Goal: Information Seeking & Learning: Learn about a topic

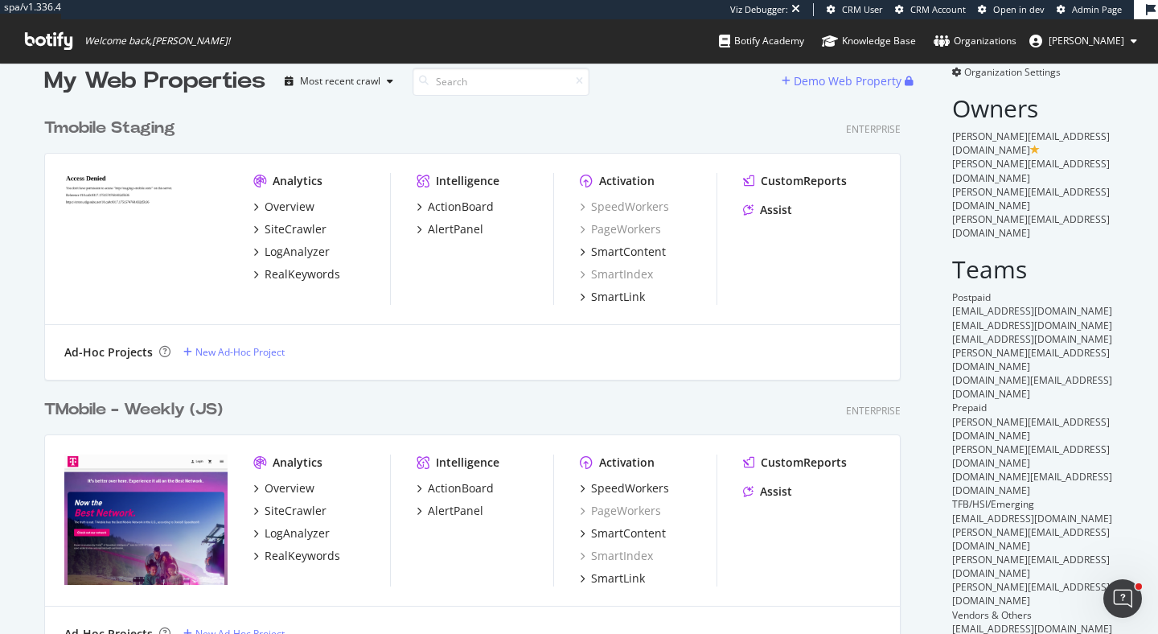
scroll to position [47, 0]
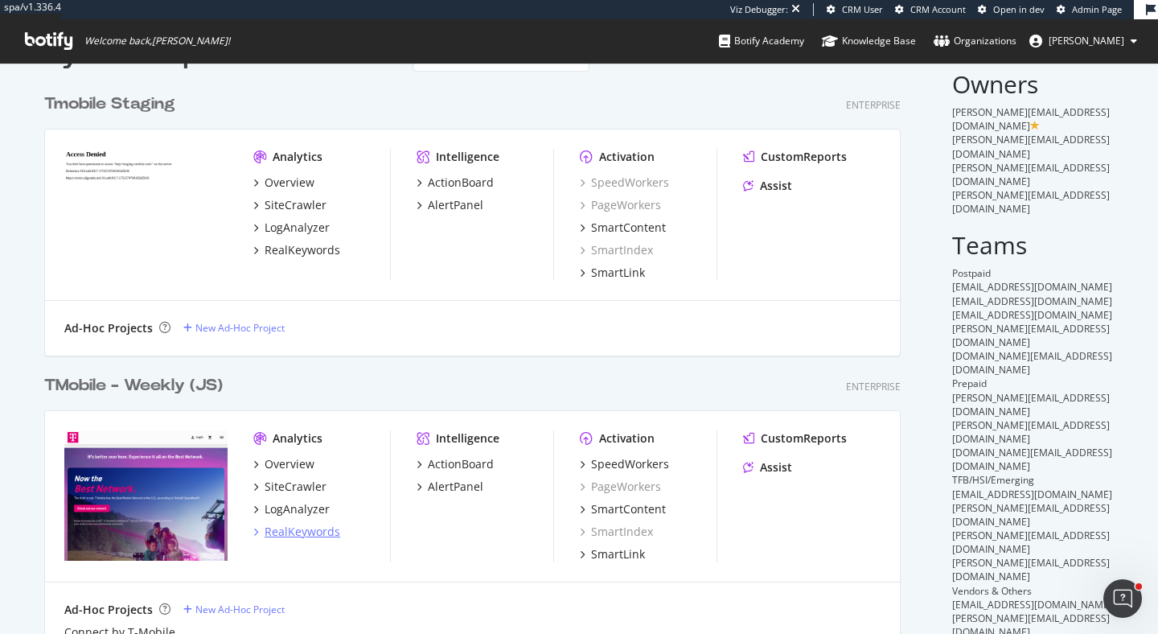
click at [290, 535] on div "RealKeywords" at bounding box center [303, 532] width 76 height 16
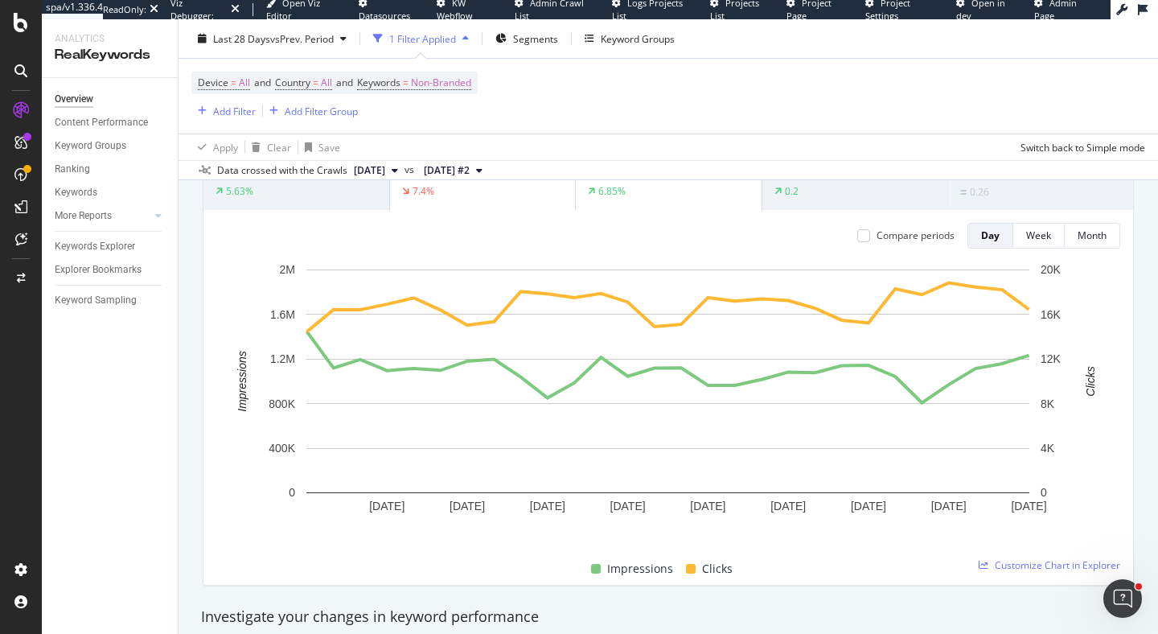
scroll to position [250, 0]
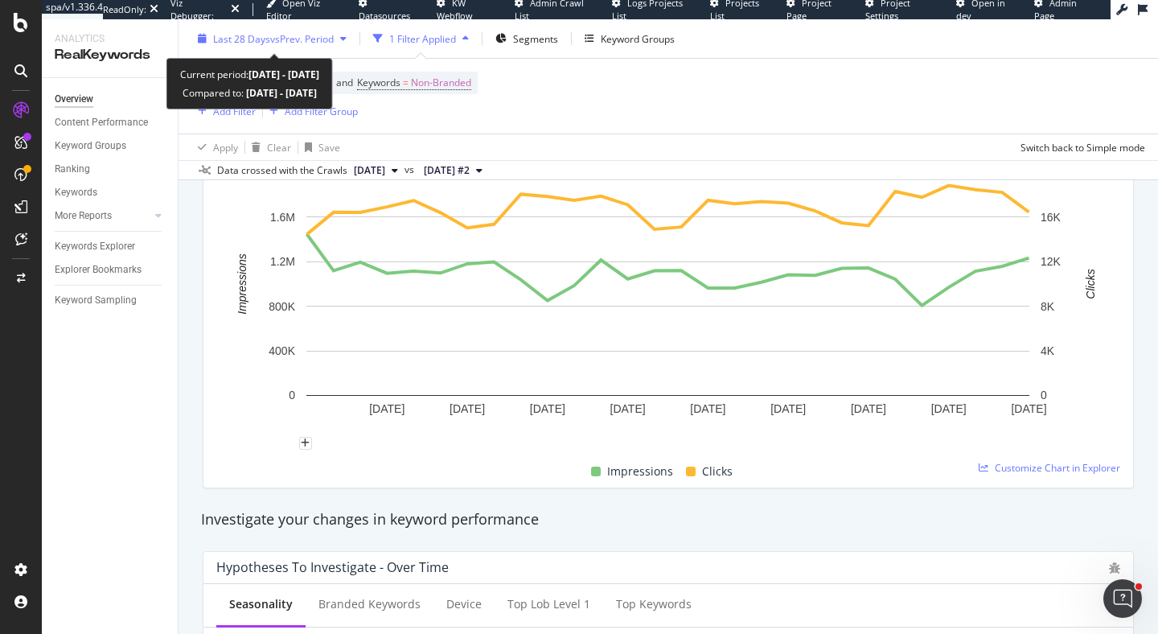
click at [322, 38] on span "vs Prev. Period" at bounding box center [302, 38] width 64 height 14
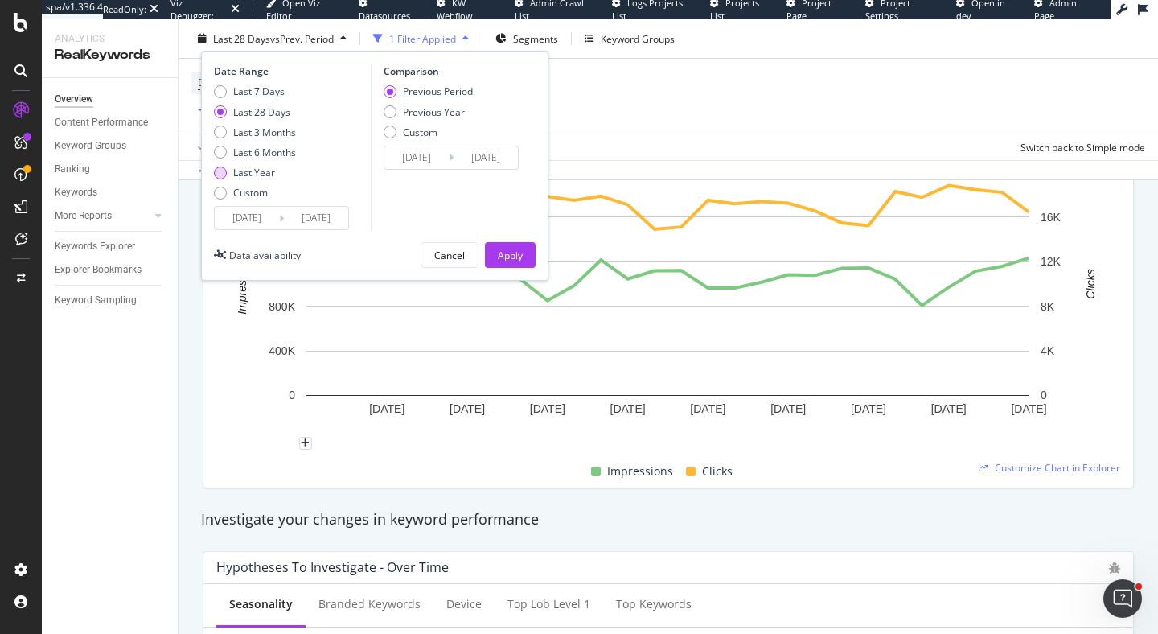
click at [273, 172] on div "Last Year" at bounding box center [254, 173] width 42 height 14
type input "[DATE]"
click at [517, 249] on div "Apply" at bounding box center [510, 255] width 25 height 14
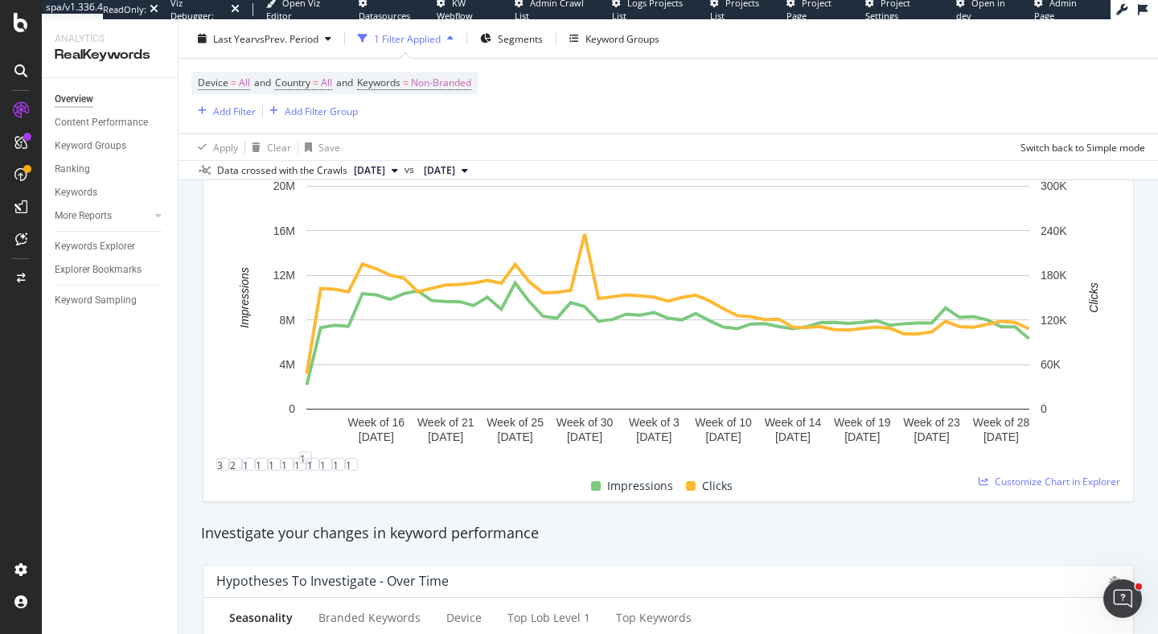
scroll to position [261, 0]
